Goal: Find contact information: Find contact information

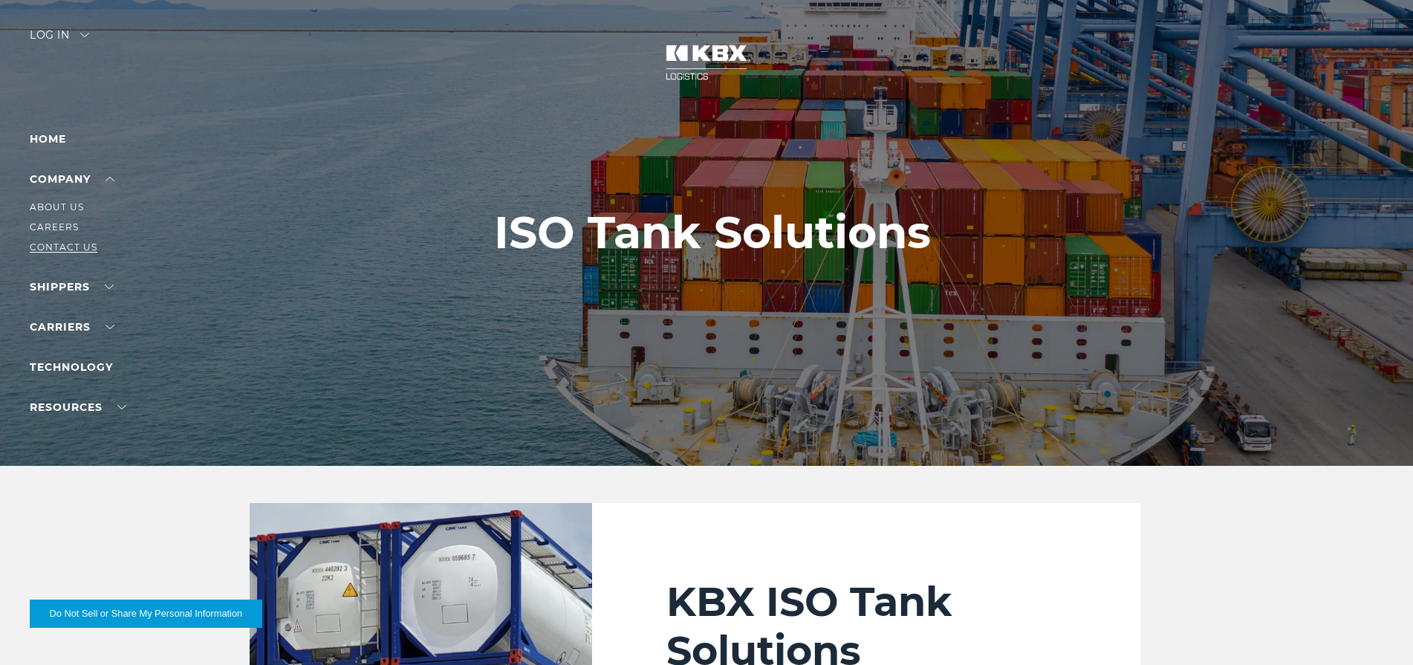
click at [66, 248] on link "Contact Us" at bounding box center [64, 246] width 68 height 11
